Goal: Task Accomplishment & Management: Manage account settings

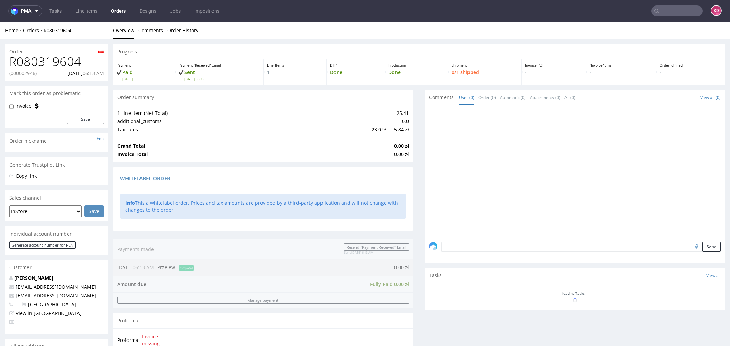
click at [121, 12] on link "Orders" at bounding box center [118, 10] width 23 height 11
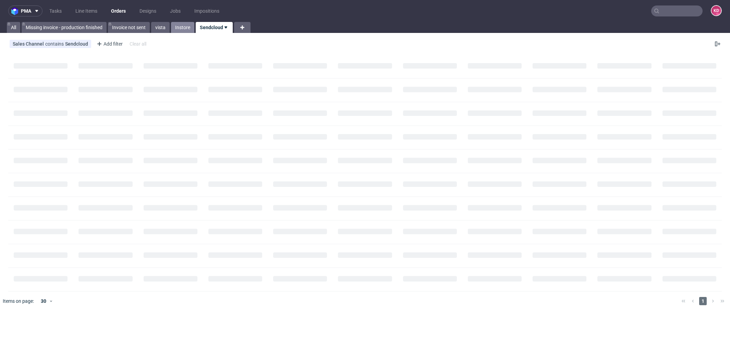
click at [187, 31] on link "Instore" at bounding box center [182, 27] width 23 height 11
click at [161, 28] on link "vista" at bounding box center [160, 27] width 18 height 11
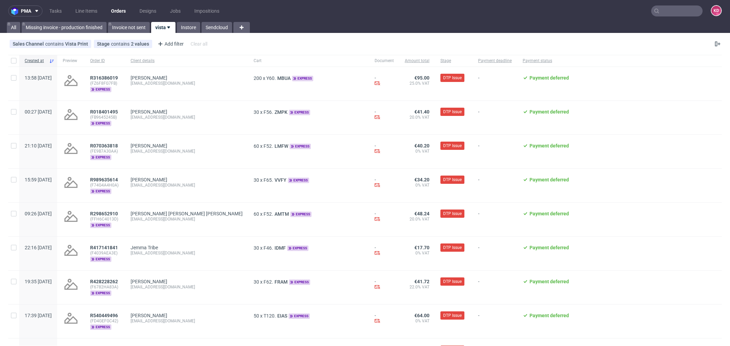
click at [170, 27] on use at bounding box center [168, 27] width 3 height 2
click at [189, 26] on link "Instore" at bounding box center [188, 27] width 23 height 11
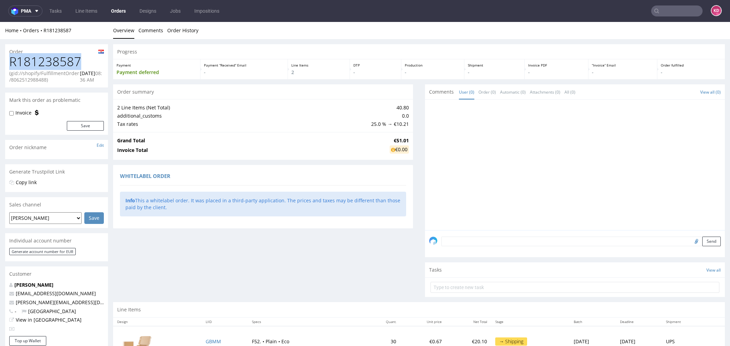
drag, startPoint x: 88, startPoint y: 59, endPoint x: 8, endPoint y: 62, distance: 80.2
click at [8, 62] on div "R181238587 (gid://shopify/FulfillmentOrder/8062512988488) 02.10.2025 08:36 AM" at bounding box center [56, 71] width 103 height 33
copy h1 "R181238587"
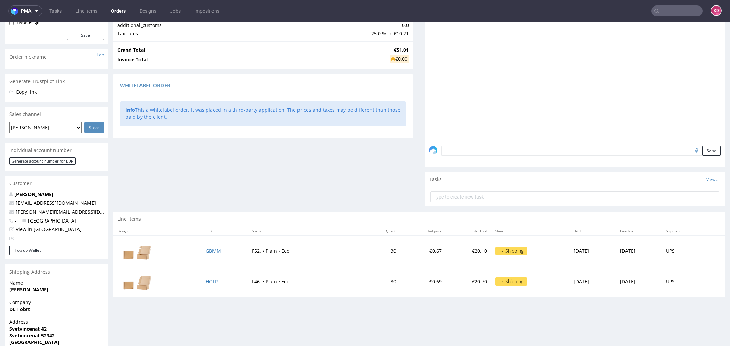
scroll to position [95, 0]
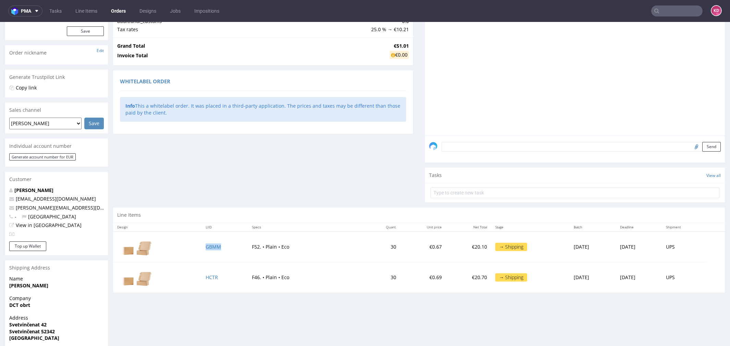
click at [224, 247] on td "GBMM" at bounding box center [224, 246] width 46 height 31
copy link "GBMM"
click at [222, 277] on td "HCTR" at bounding box center [224, 277] width 46 height 30
copy link "HCTR"
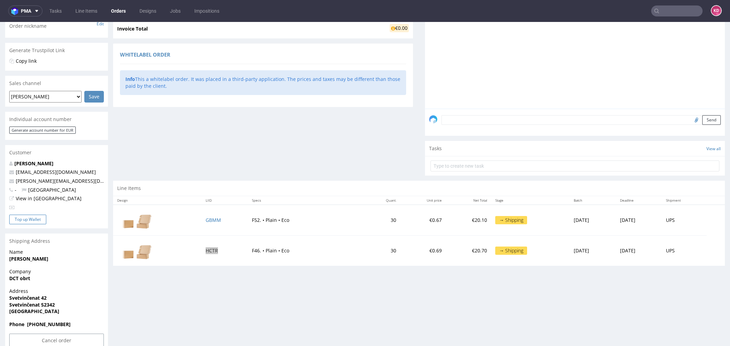
scroll to position [135, 0]
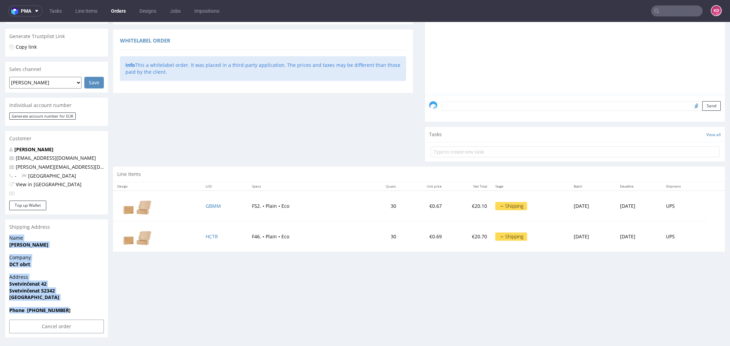
drag, startPoint x: 11, startPoint y: 238, endPoint x: 73, endPoint y: 310, distance: 95.2
click at [73, 310] on section "Shipping Address Name Ana Cvitić Company DCT obrt Address Svetvinčenat 42 Svetv…" at bounding box center [56, 278] width 103 height 118
copy section "Name Ana Cvitić Company DCT obrt Address Svetvinčenat 42 Svetvinčenat 52342 Cro…"
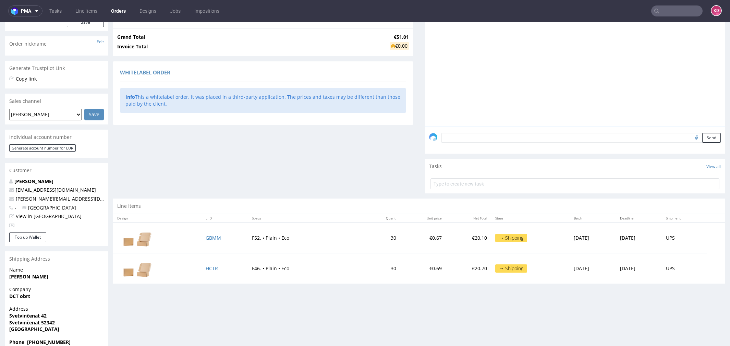
scroll to position [110, 0]
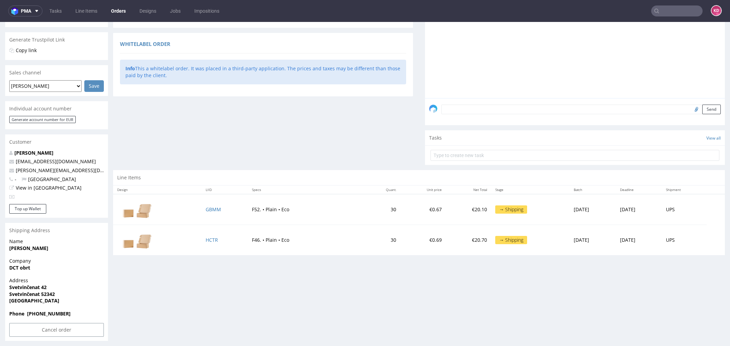
scroll to position [132, 0]
